Goal: Transaction & Acquisition: Purchase product/service

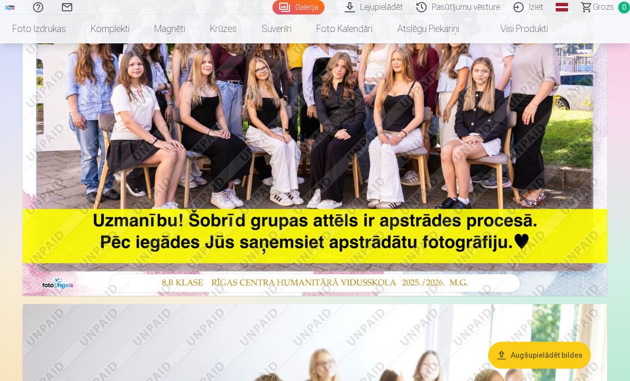
scroll to position [213, 0]
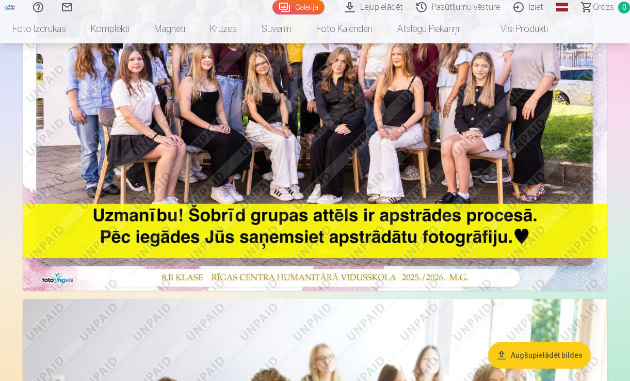
click at [444, 173] on img at bounding box center [315, 95] width 584 height 390
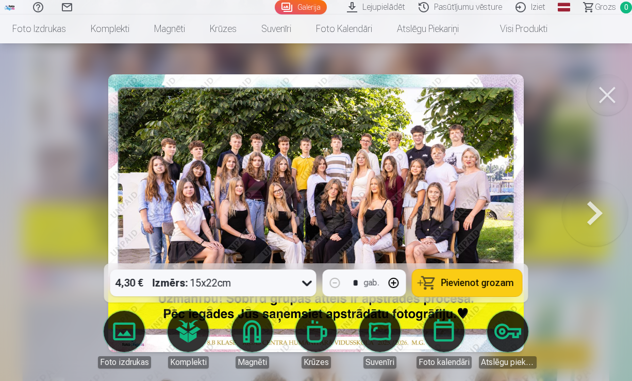
click at [609, 96] on button at bounding box center [607, 94] width 41 height 41
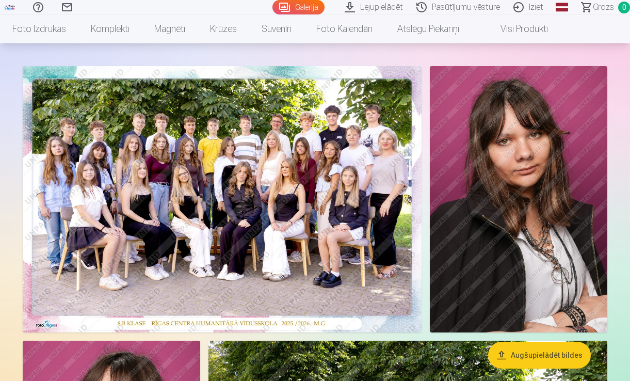
scroll to position [84, 0]
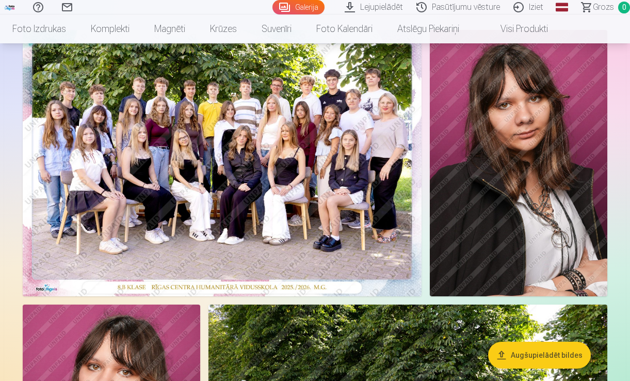
click at [326, 205] on img at bounding box center [222, 163] width 399 height 266
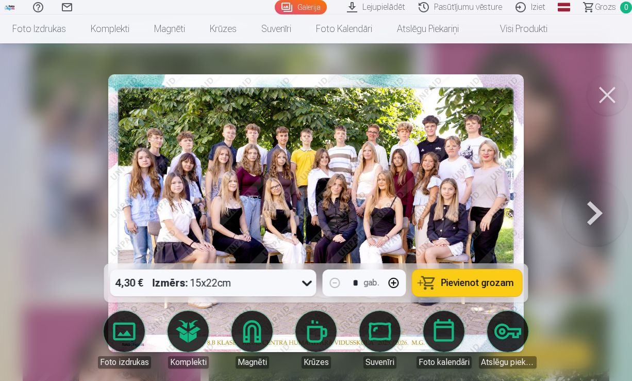
click at [455, 281] on span "Pievienot grozam" at bounding box center [477, 282] width 73 height 9
click at [313, 283] on icon at bounding box center [307, 282] width 17 height 17
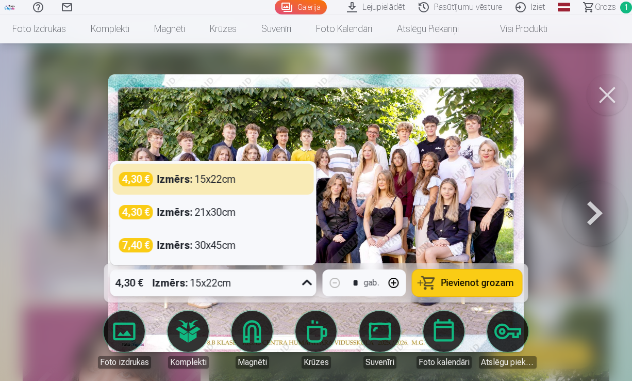
click at [313, 283] on icon at bounding box center [307, 282] width 17 height 17
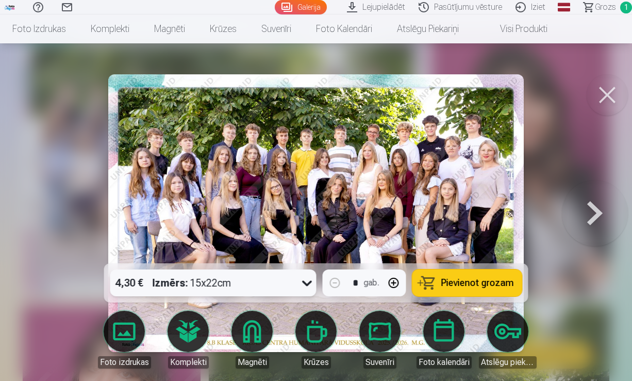
click at [605, 104] on button at bounding box center [607, 94] width 41 height 41
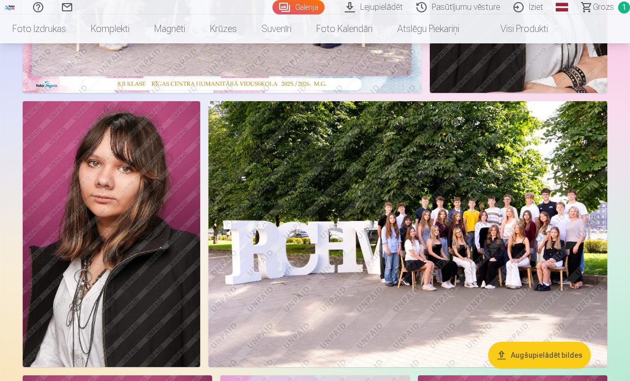
scroll to position [273, 0]
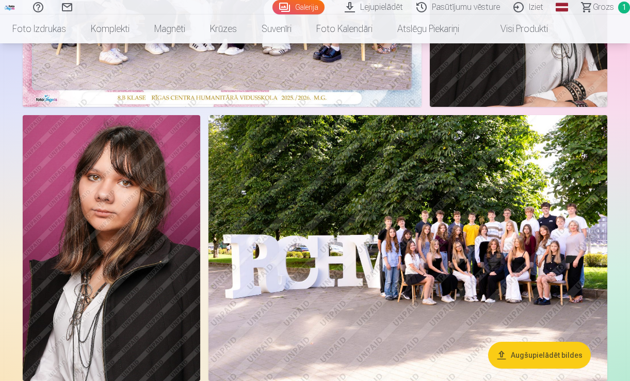
click at [114, 289] on img at bounding box center [111, 248] width 177 height 266
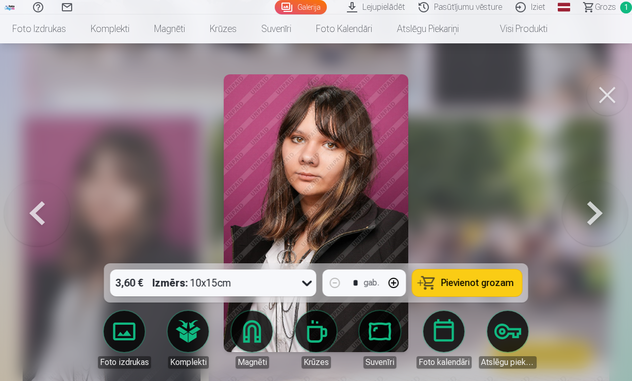
click at [307, 284] on icon at bounding box center [307, 284] width 10 height 6
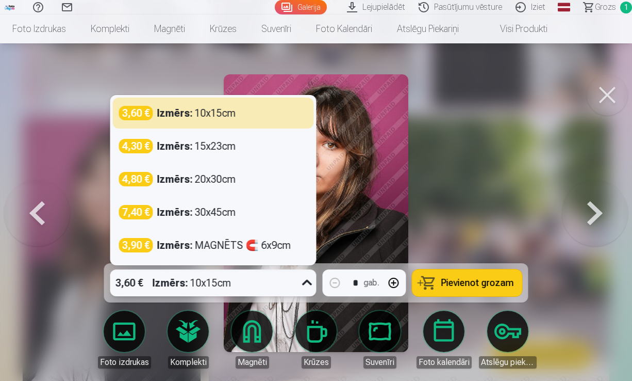
click at [307, 284] on icon at bounding box center [307, 282] width 17 height 17
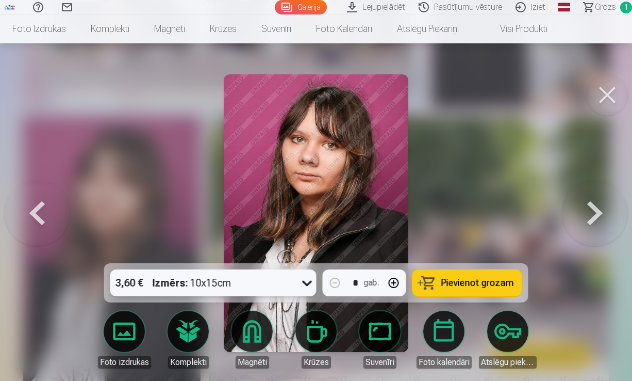
click at [500, 288] on button "Pievienot grozam" at bounding box center [468, 282] width 110 height 27
click at [606, 98] on button at bounding box center [607, 94] width 41 height 41
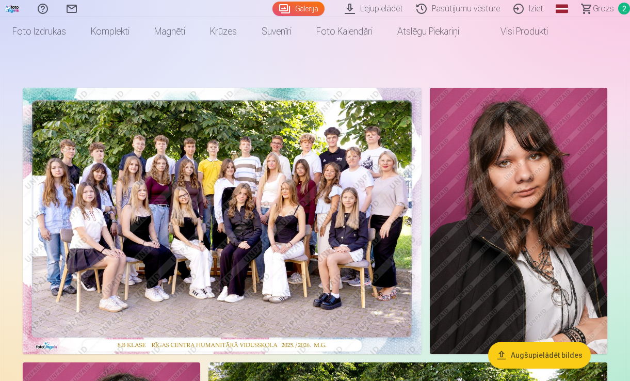
scroll to position [26, 0]
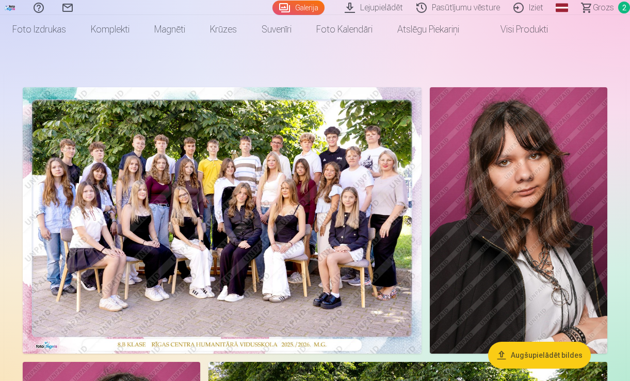
click at [530, 359] on button "Augšupielādēt bildes" at bounding box center [539, 354] width 103 height 27
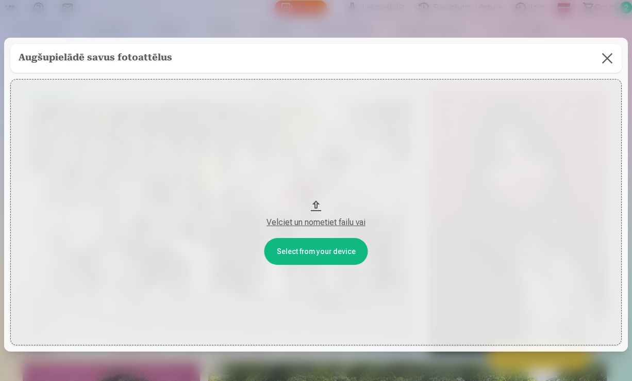
click at [600, 62] on button at bounding box center [607, 58] width 29 height 29
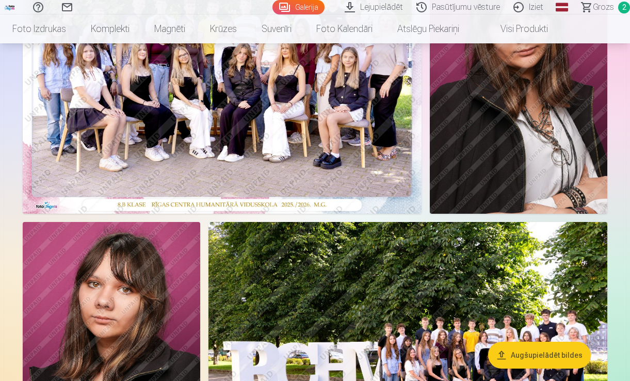
scroll to position [119, 0]
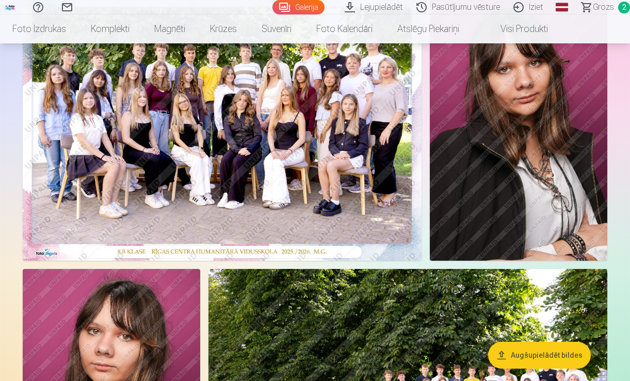
click at [327, 171] on img at bounding box center [222, 127] width 399 height 266
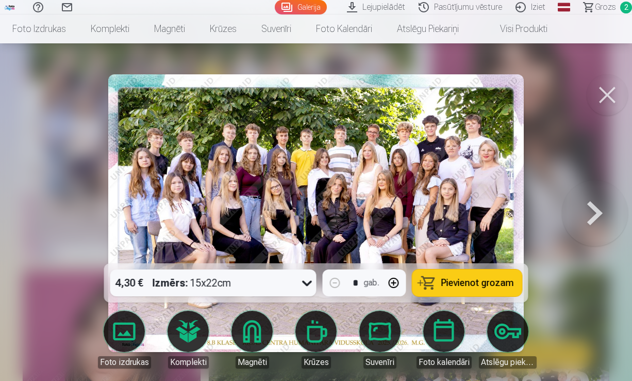
click at [602, 105] on button at bounding box center [607, 94] width 41 height 41
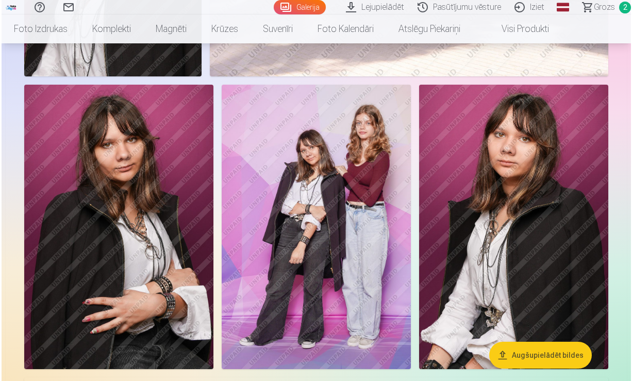
scroll to position [578, 0]
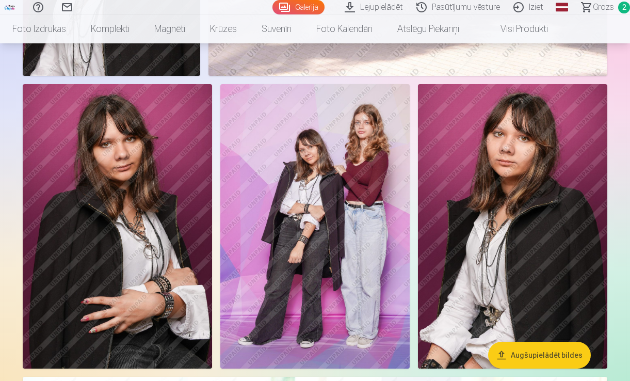
click at [514, 203] on img at bounding box center [512, 226] width 189 height 284
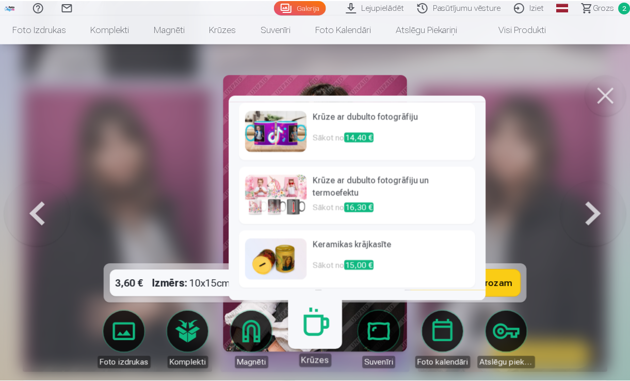
scroll to position [385, 0]
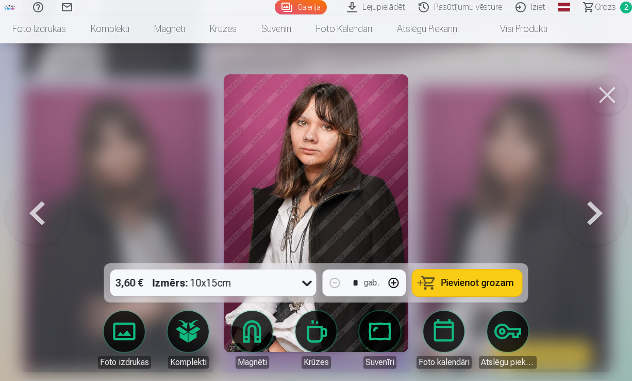
click at [611, 96] on button at bounding box center [607, 94] width 41 height 41
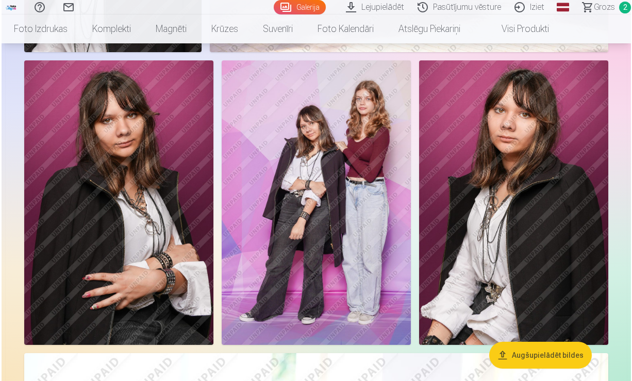
scroll to position [603, 0]
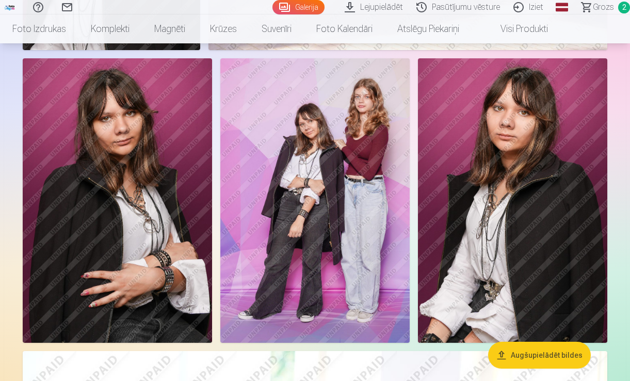
click at [516, 223] on img at bounding box center [512, 200] width 189 height 284
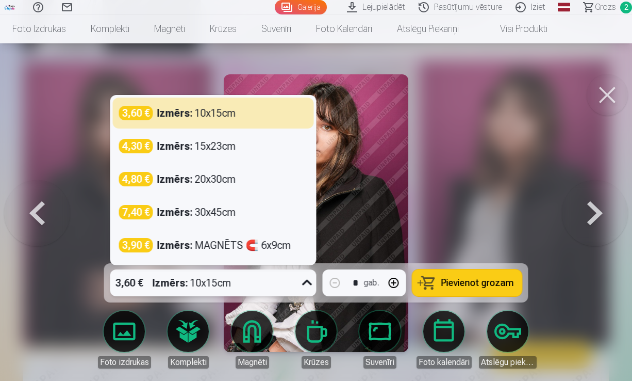
click at [311, 282] on icon at bounding box center [307, 282] width 17 height 17
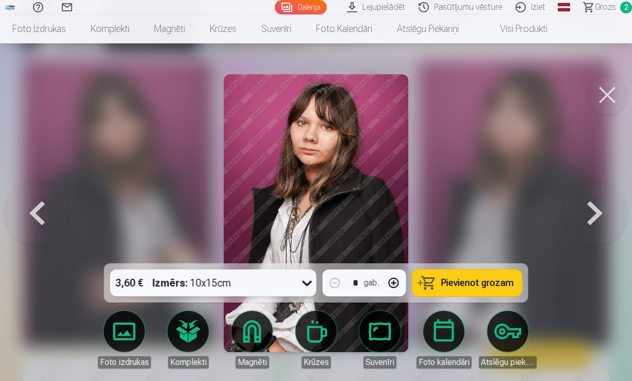
click at [311, 282] on icon at bounding box center [307, 282] width 17 height 17
click at [479, 286] on span "Pievienot grozam" at bounding box center [477, 282] width 73 height 9
click at [607, 9] on span "Grozs" at bounding box center [605, 7] width 21 height 12
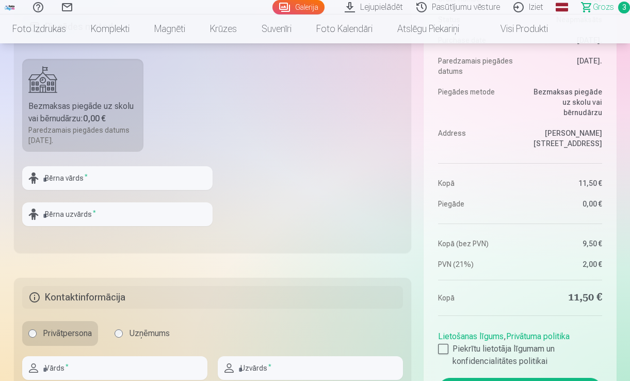
scroll to position [335, 0]
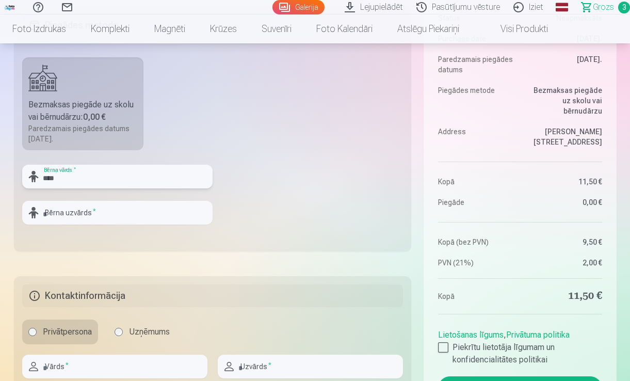
type input "****"
type input "**********"
click at [257, 207] on fieldset "**********" at bounding box center [213, 128] width 398 height 245
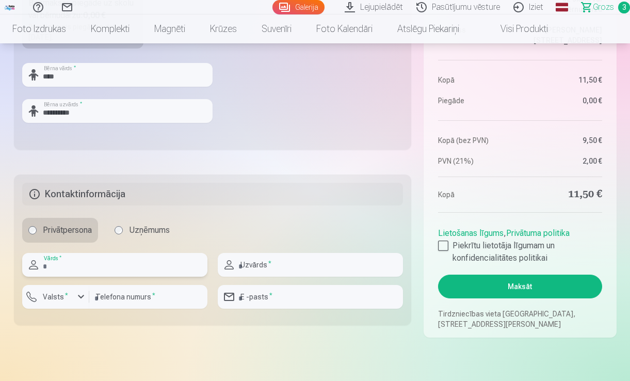
scroll to position [436, 0]
type input "********"
type input "**********"
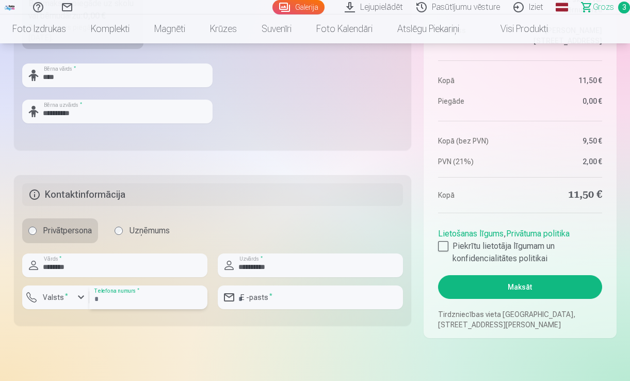
click at [116, 297] on input "number" at bounding box center [148, 297] width 118 height 24
click at [83, 297] on div "button" at bounding box center [81, 297] width 12 height 12
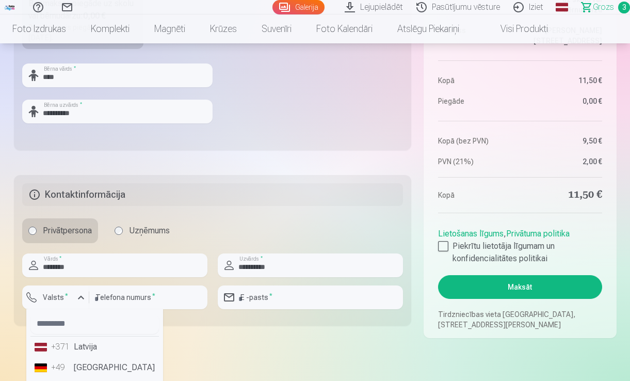
click at [84, 347] on li "+371 Latvija" at bounding box center [94, 346] width 128 height 21
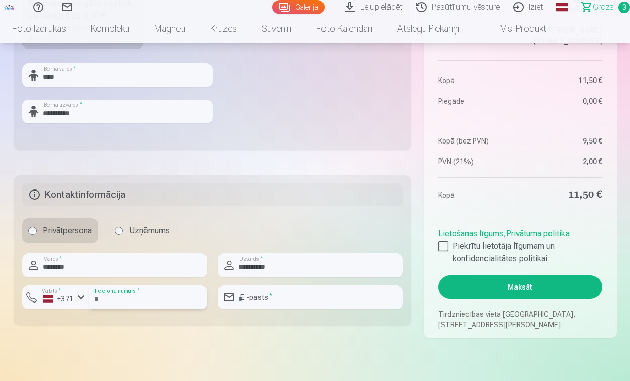
click at [108, 301] on input "number" at bounding box center [148, 297] width 118 height 24
type input "********"
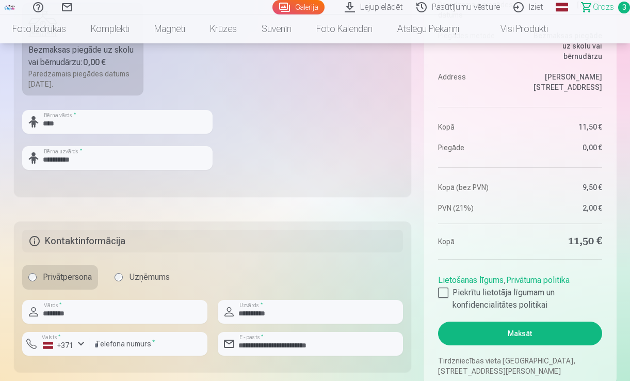
scroll to position [392, 0]
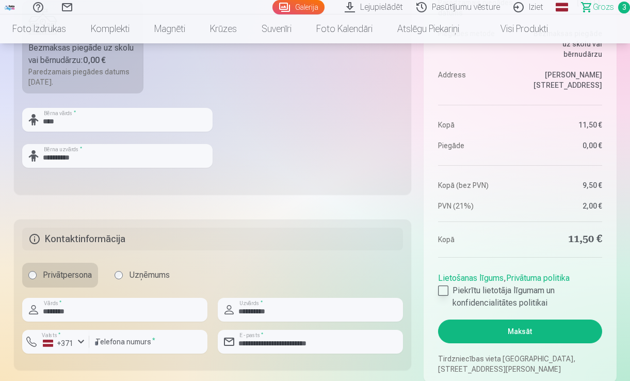
type input "**********"
click at [442, 288] on div at bounding box center [443, 290] width 10 height 10
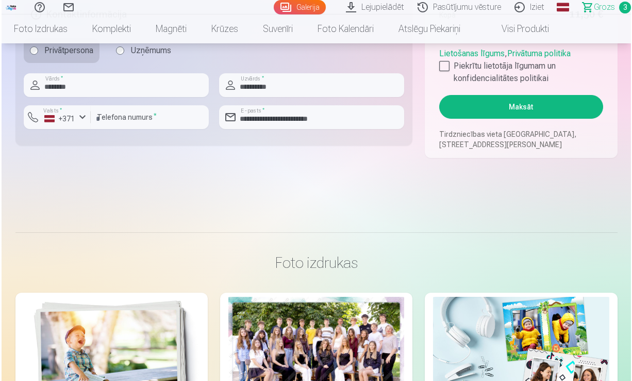
scroll to position [611, 0]
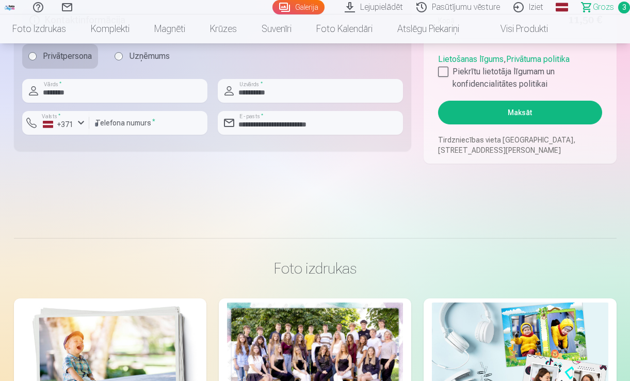
click at [529, 121] on button "Maksāt" at bounding box center [519, 113] width 163 height 24
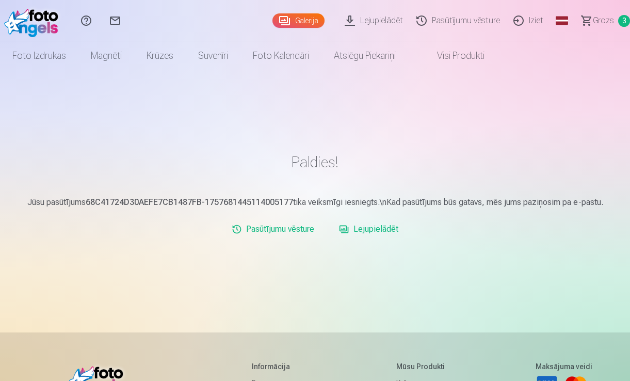
click at [379, 230] on link "Lejupielādēt" at bounding box center [369, 229] width 68 height 21
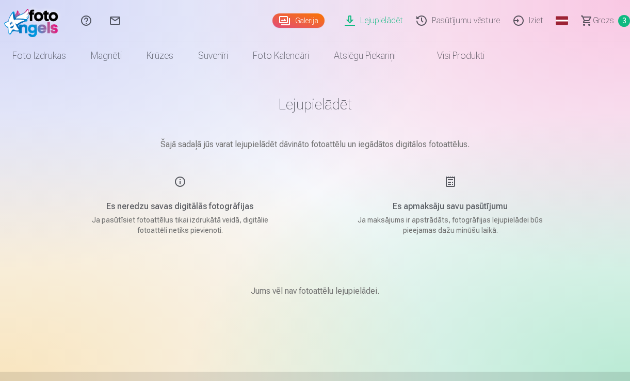
click at [601, 23] on span "Grozs" at bounding box center [603, 20] width 21 height 12
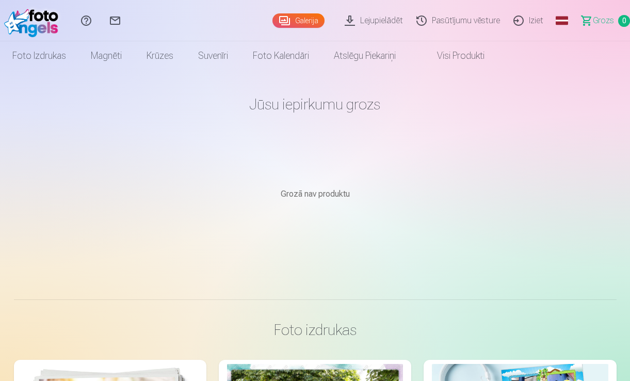
click at [471, 24] on link "Pasūtījumu vēsture" at bounding box center [459, 20] width 97 height 41
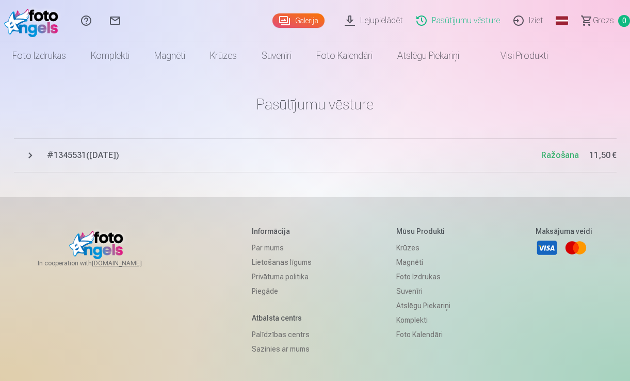
click at [318, 20] on link "Galerija" at bounding box center [298, 20] width 52 height 14
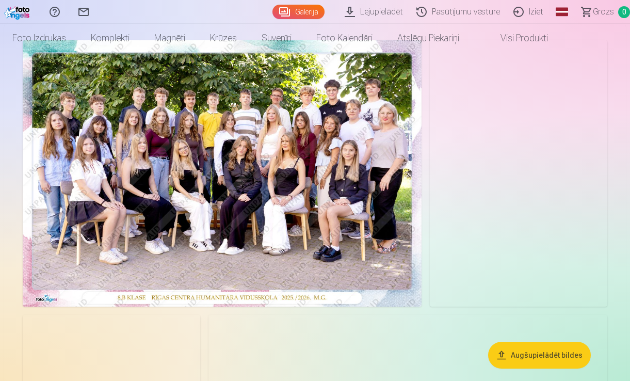
scroll to position [75, 0]
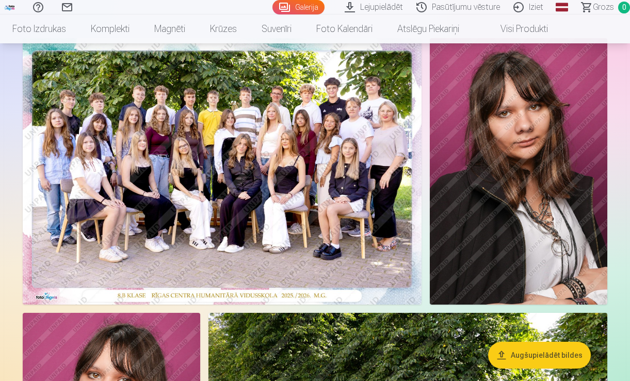
click at [513, 218] on img at bounding box center [518, 171] width 177 height 266
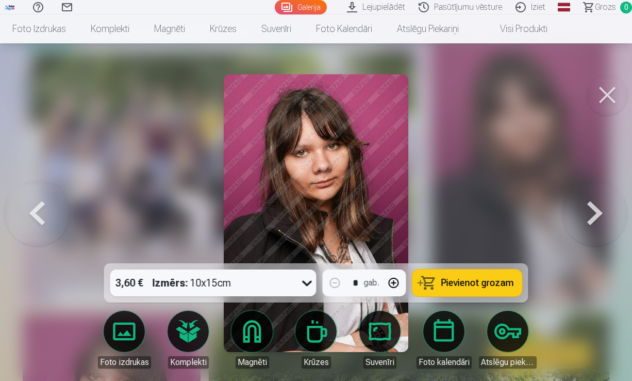
click at [602, 98] on button at bounding box center [607, 94] width 41 height 41
